Goal: Information Seeking & Learning: Find specific fact

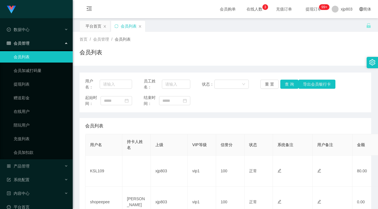
scroll to position [115, 0]
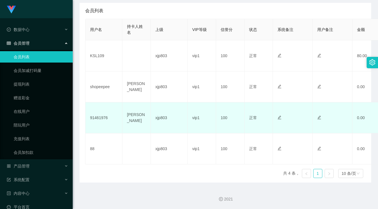
click at [102, 116] on td "91461976" at bounding box center [104, 117] width 37 height 31
copy td "91461976"
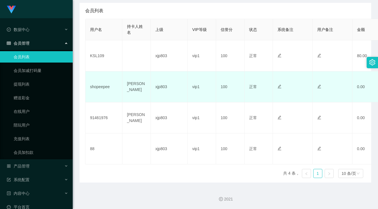
click at [99, 83] on td "shopeepee" at bounding box center [104, 86] width 37 height 31
click at [101, 86] on td "shopeepee" at bounding box center [104, 86] width 37 height 31
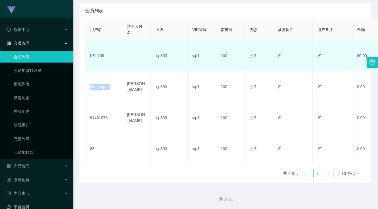
copy td "shopeepee"
click at [93, 55] on td "KSL109" at bounding box center [104, 55] width 37 height 31
copy td "KSL109"
